Goal: Task Accomplishment & Management: Complete application form

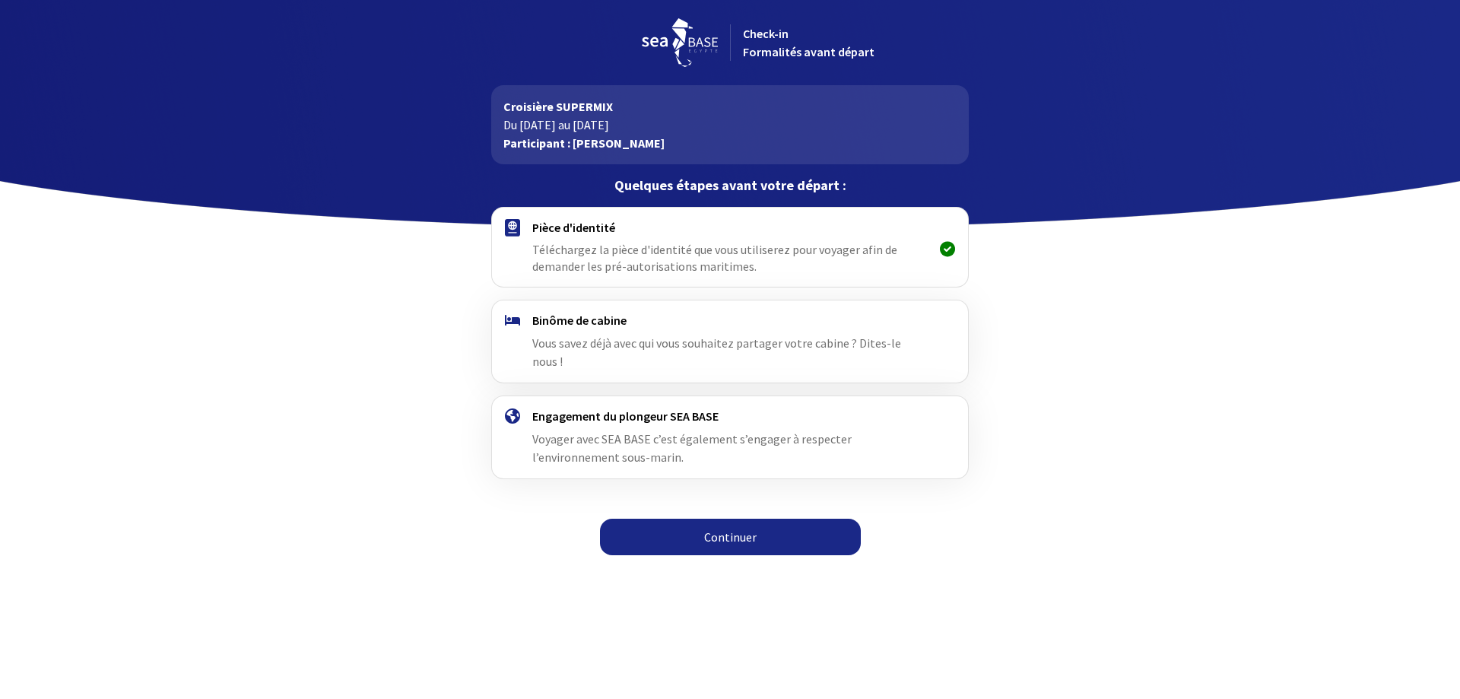
click at [657, 335] on div "Binôme de cabine Vous savez déjà avec qui vous souhaitez partager votre cabine …" at bounding box center [729, 342] width 395 height 58
click at [729, 519] on link "Continuer" at bounding box center [730, 537] width 261 height 37
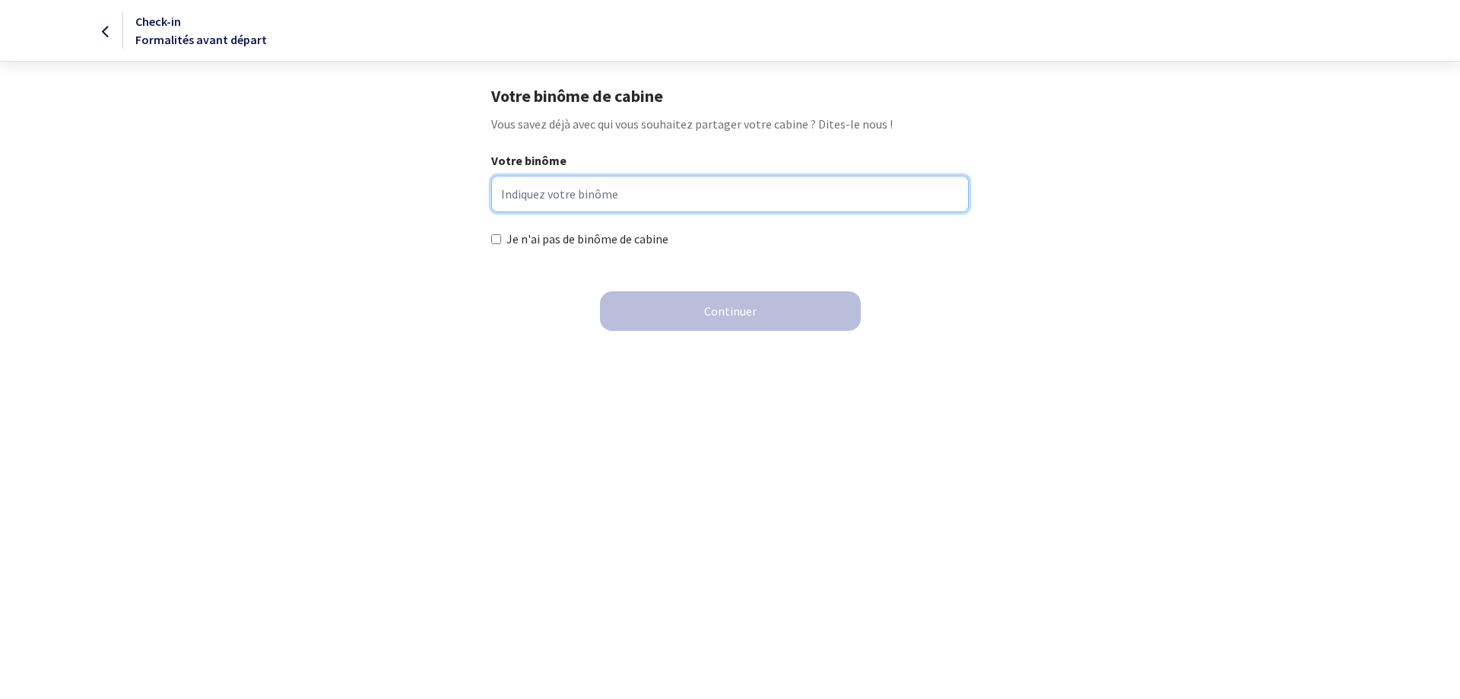
click at [535, 192] on input "Votre binôme" at bounding box center [729, 194] width 477 height 37
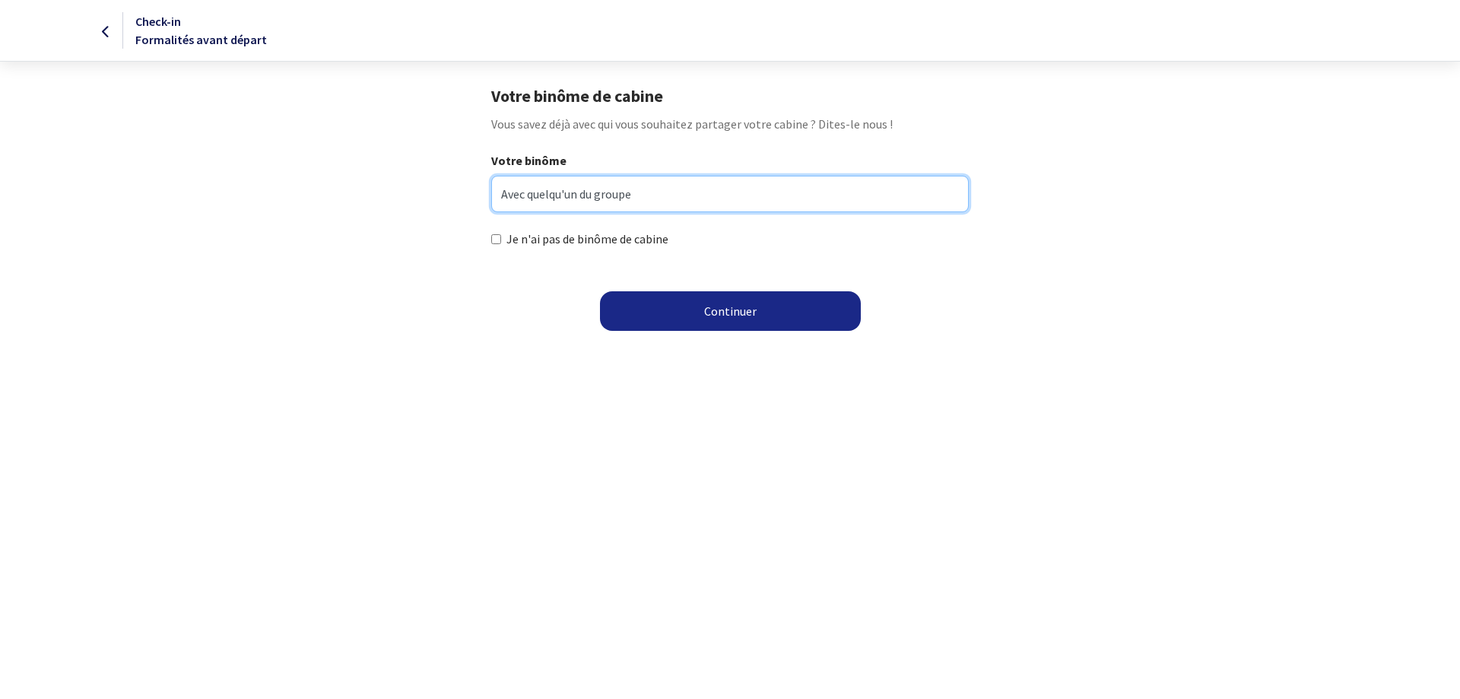
type input "Avec quelqu'un du groupe"
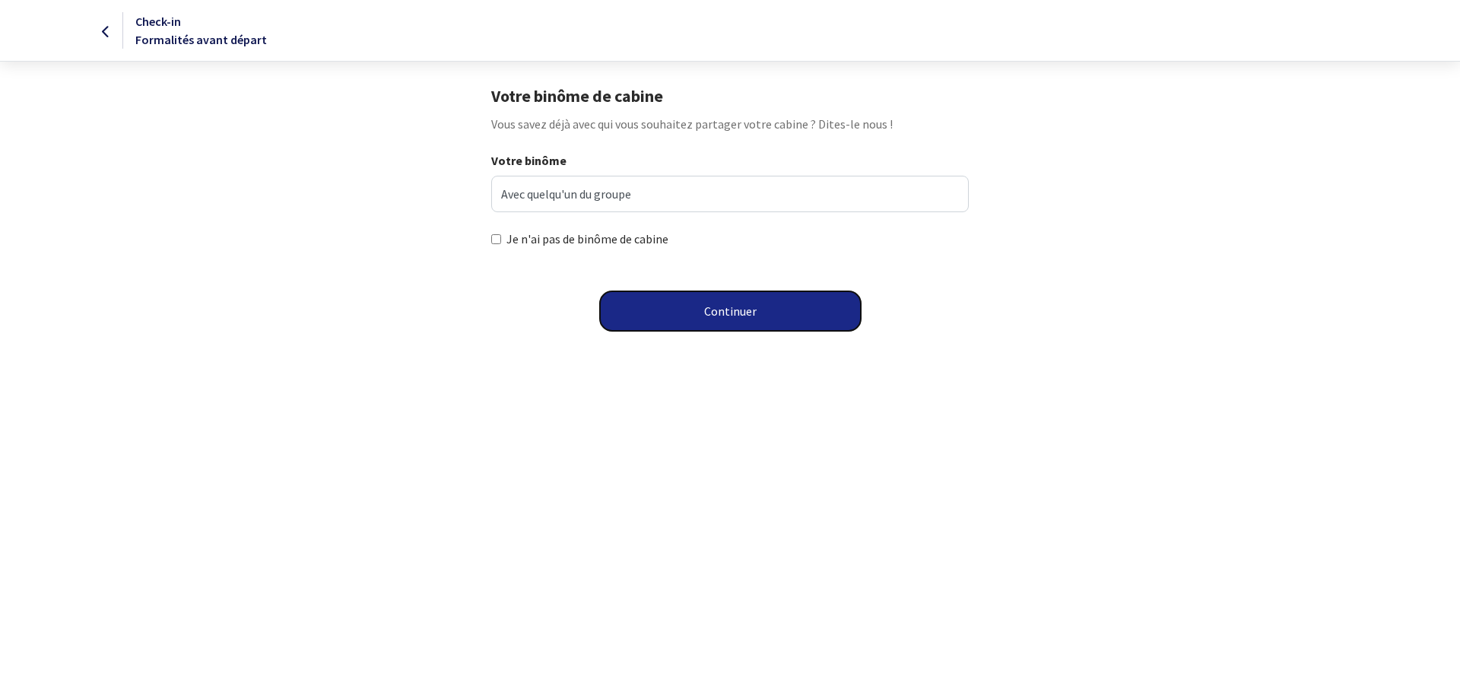
click at [751, 319] on button "Continuer" at bounding box center [730, 311] width 261 height 40
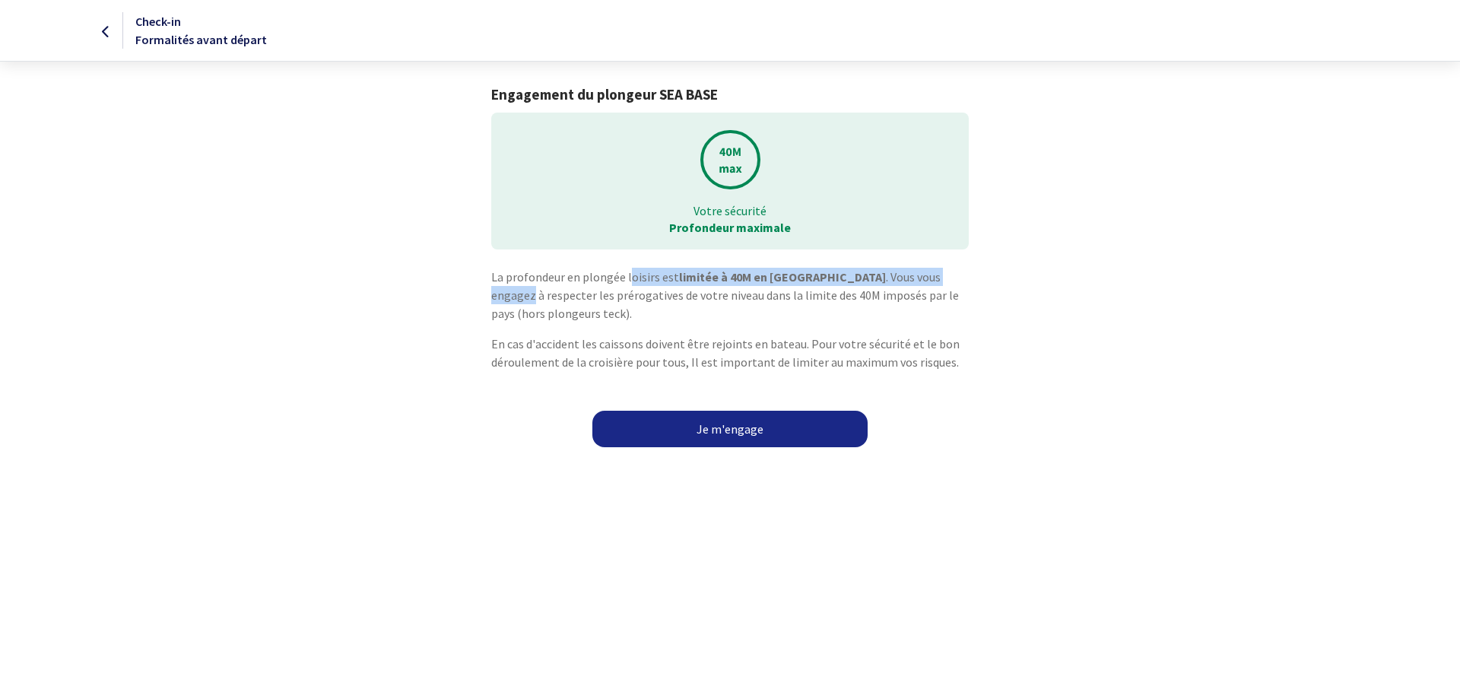
drag, startPoint x: 540, startPoint y: 276, endPoint x: 901, endPoint y: 277, distance: 360.5
click at [901, 277] on p "La profondeur en plongée loisirs est limitée à 40M en Egypte . Vous vous engage…" at bounding box center [729, 295] width 477 height 55
click at [912, 276] on p "La profondeur en plongée loisirs est limitée à 40M en Egypte . Vous vous engage…" at bounding box center [729, 295] width 477 height 55
click at [731, 424] on link "Je m'engage" at bounding box center [730, 429] width 275 height 37
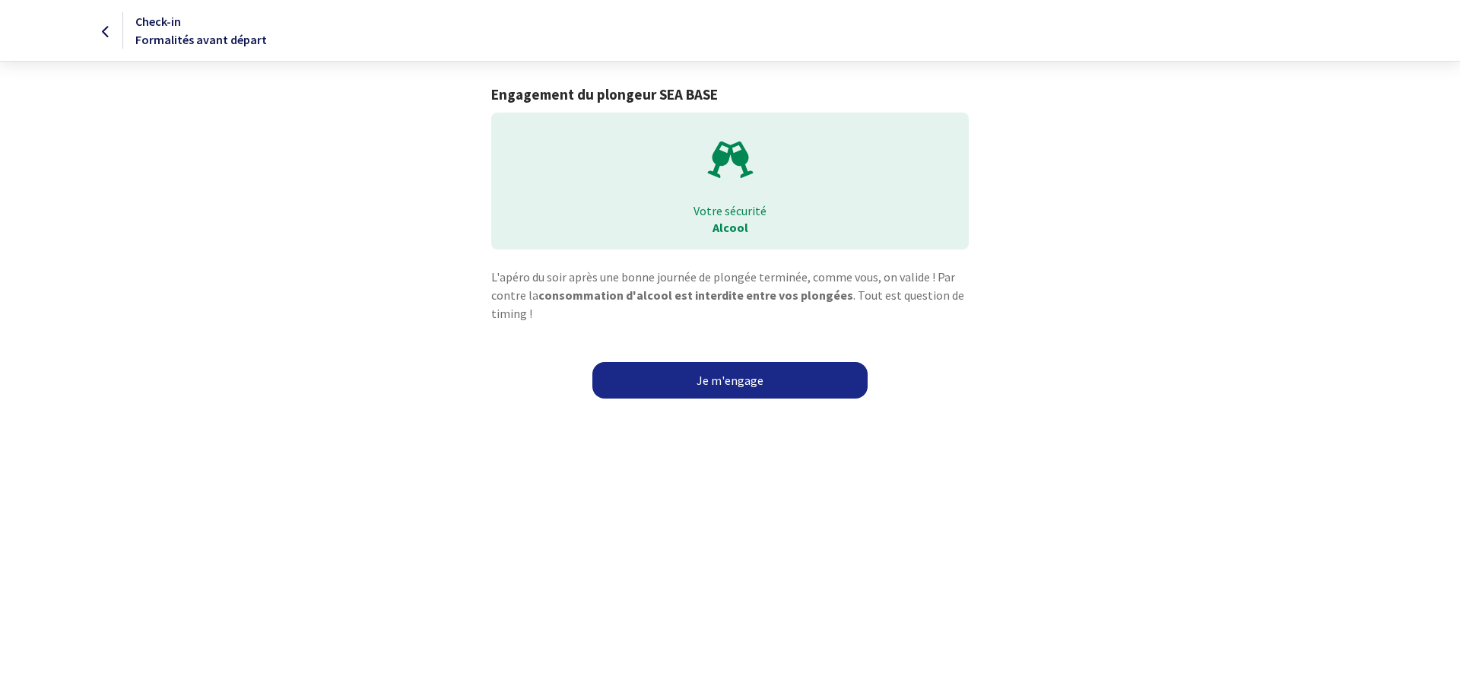
click at [735, 380] on link "Je m'engage" at bounding box center [730, 380] width 275 height 37
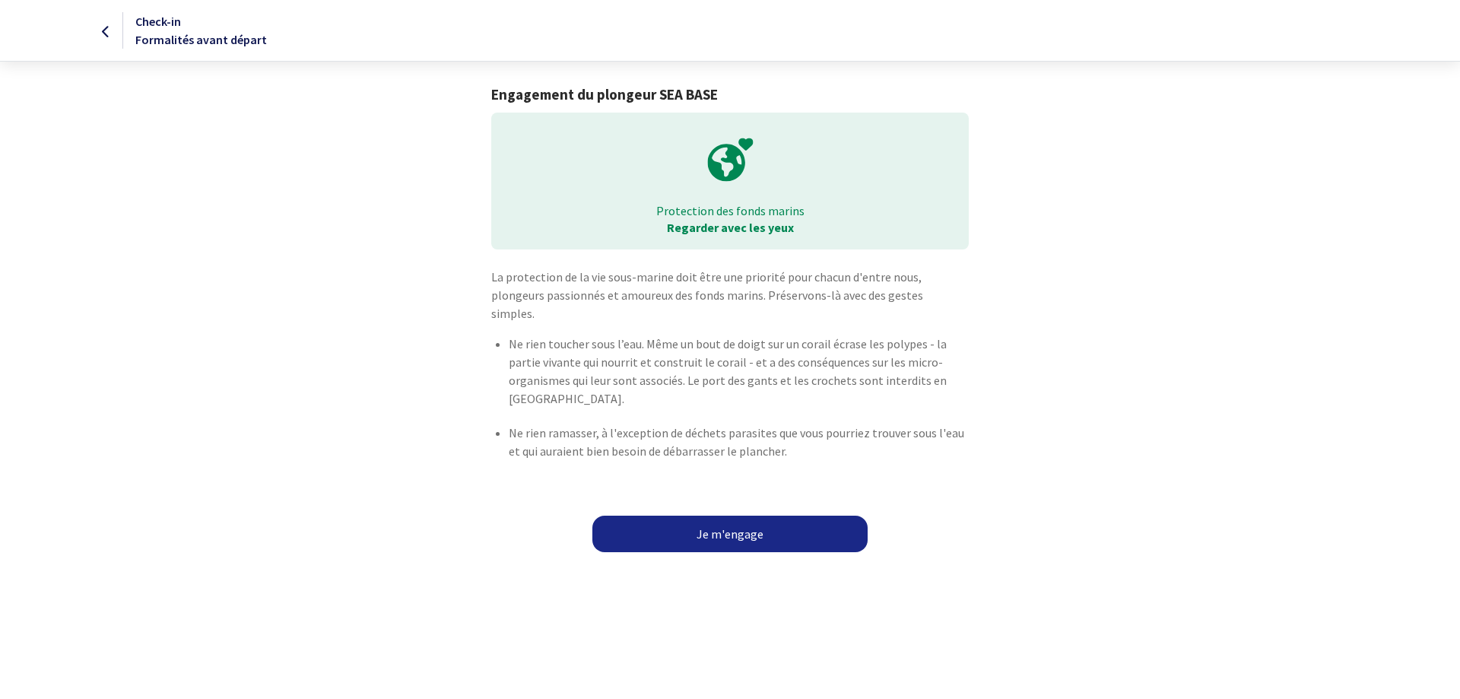
click at [741, 516] on link "Je m'engage" at bounding box center [730, 534] width 275 height 37
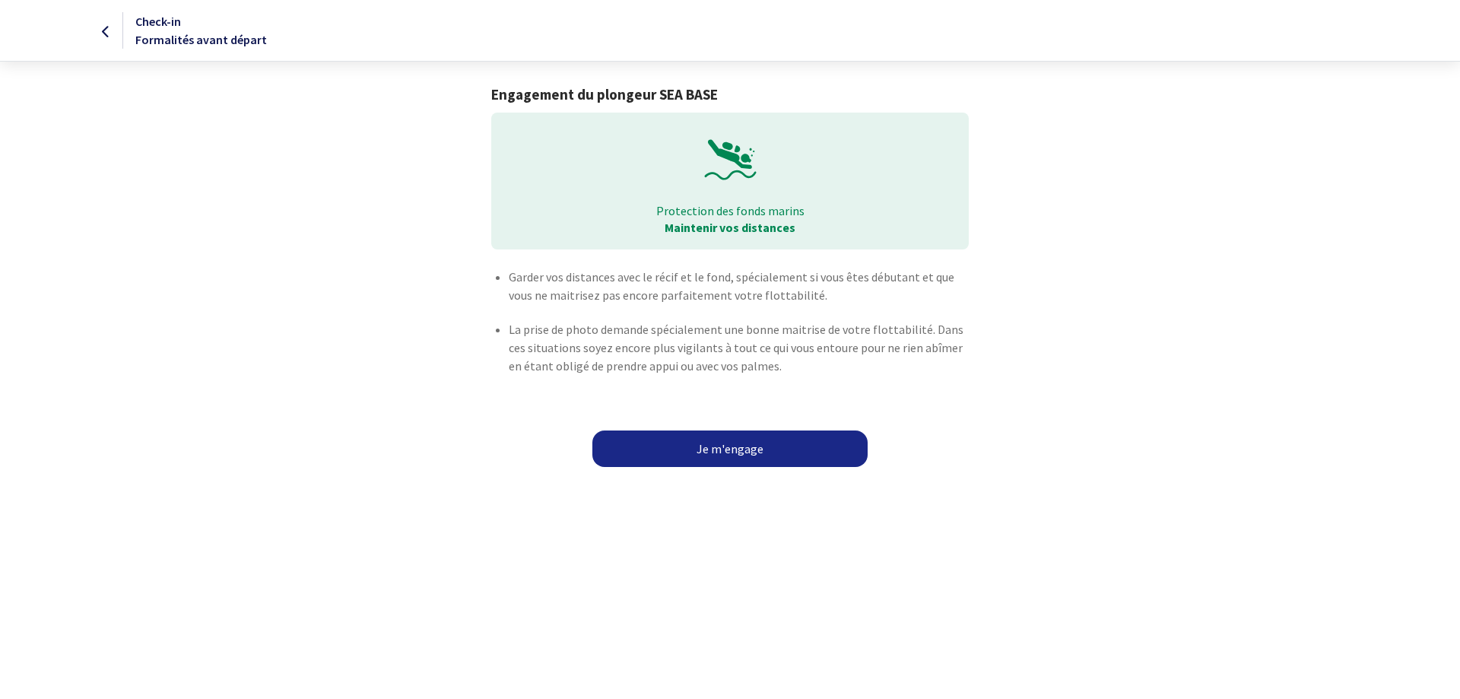
click at [734, 448] on link "Je m'engage" at bounding box center [730, 449] width 275 height 37
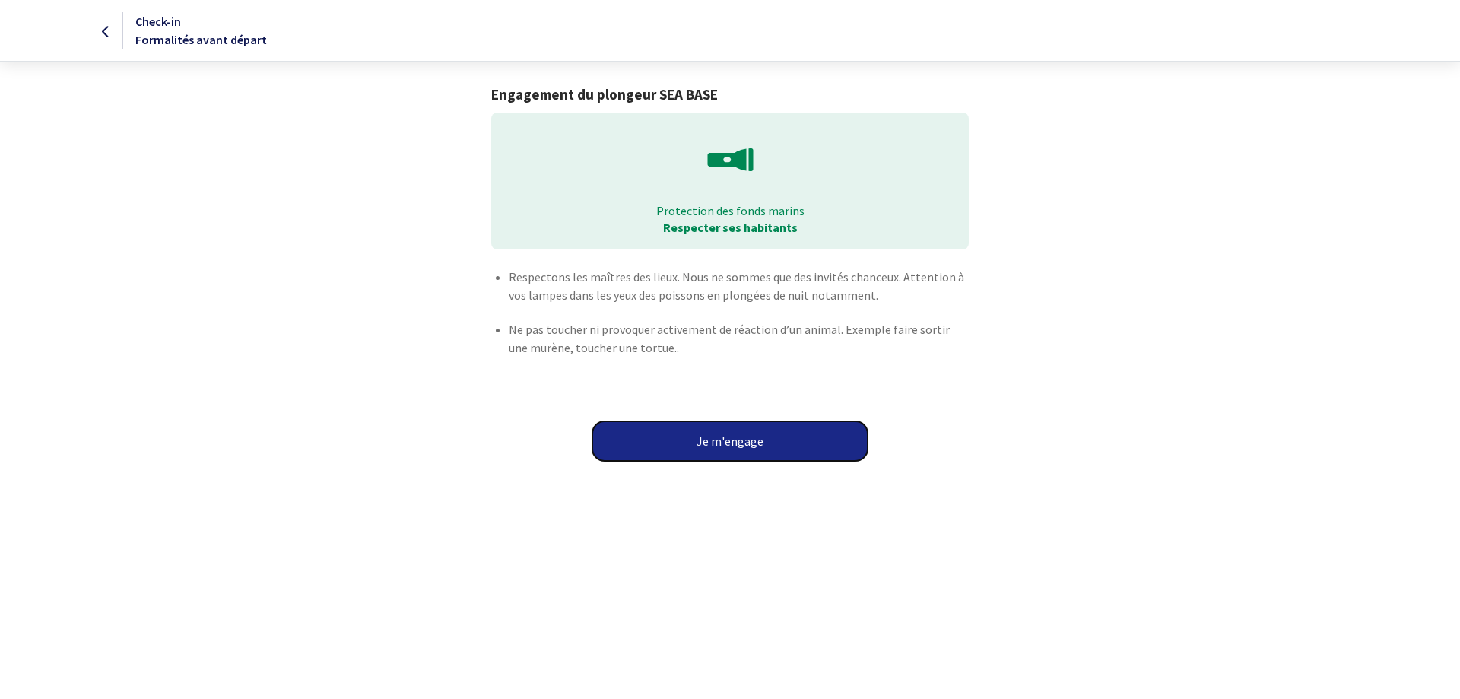
click at [734, 448] on button "Je m'engage" at bounding box center [730, 441] width 275 height 40
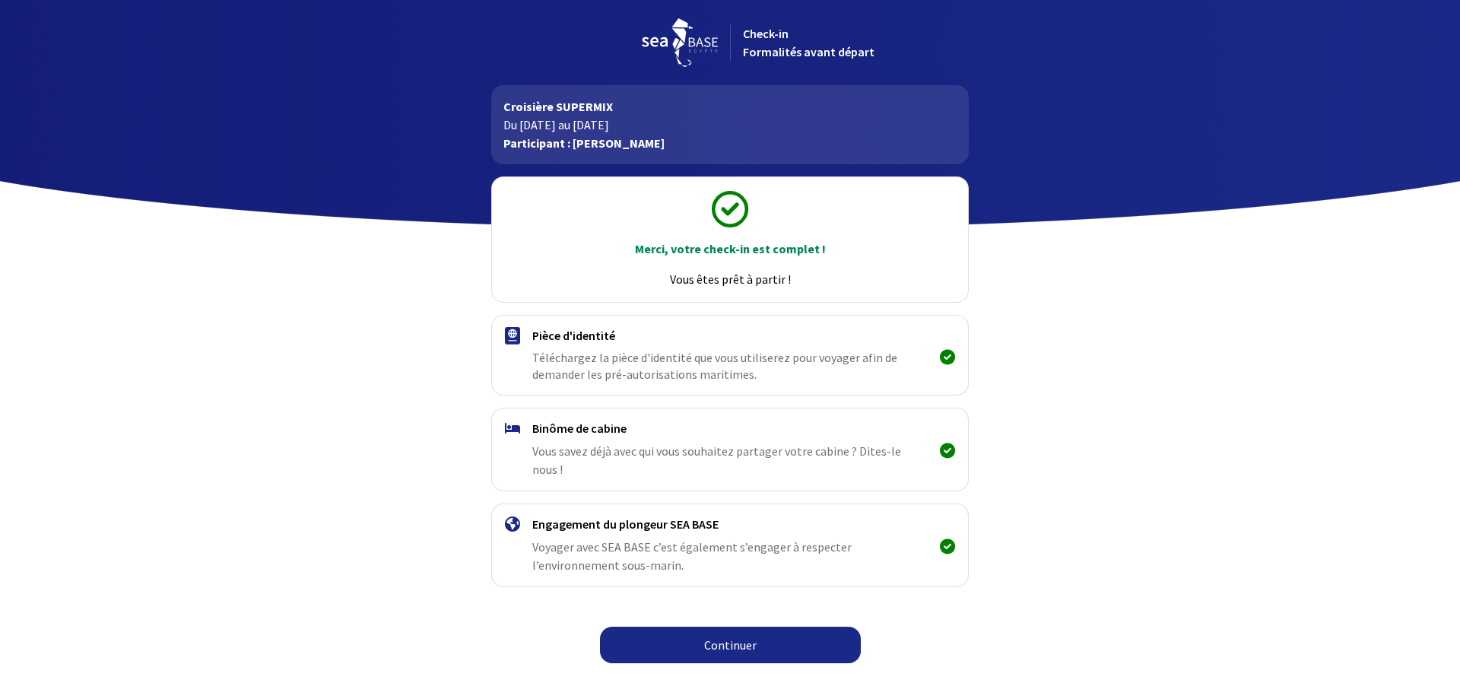
click at [736, 627] on link "Continuer" at bounding box center [730, 645] width 261 height 37
